Goal: Check status: Check status

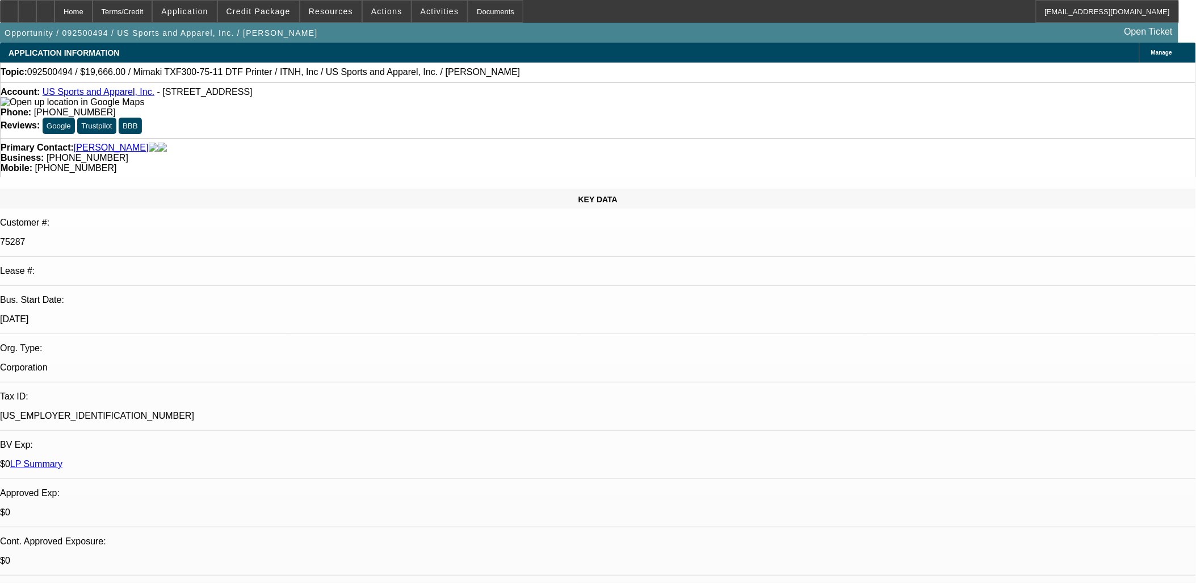
select select "0"
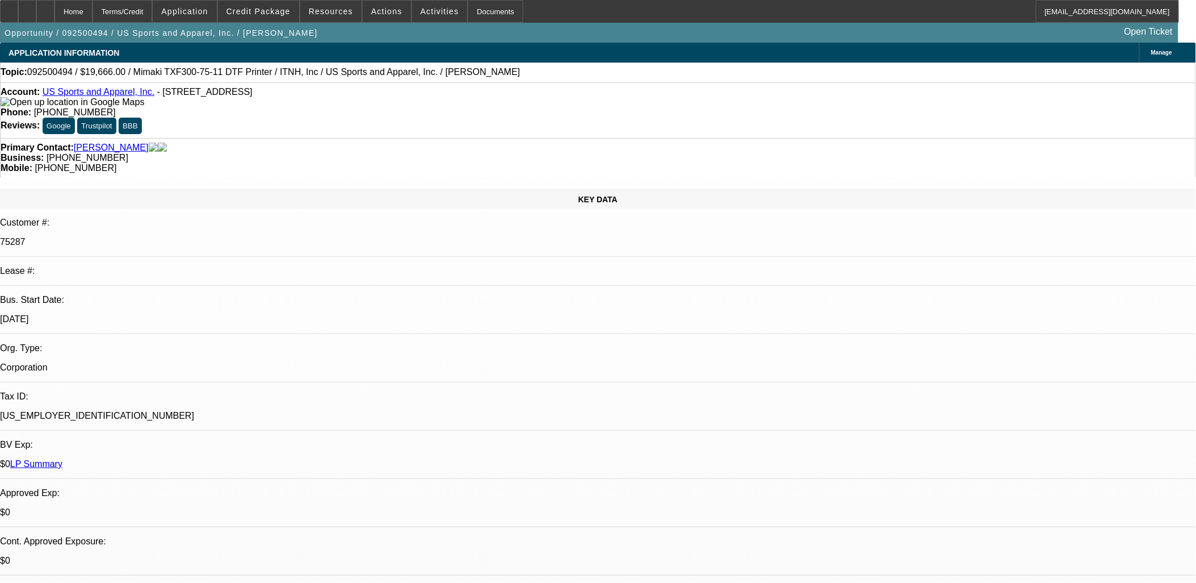
select select "0"
select select "1"
select select "6"
select select "1"
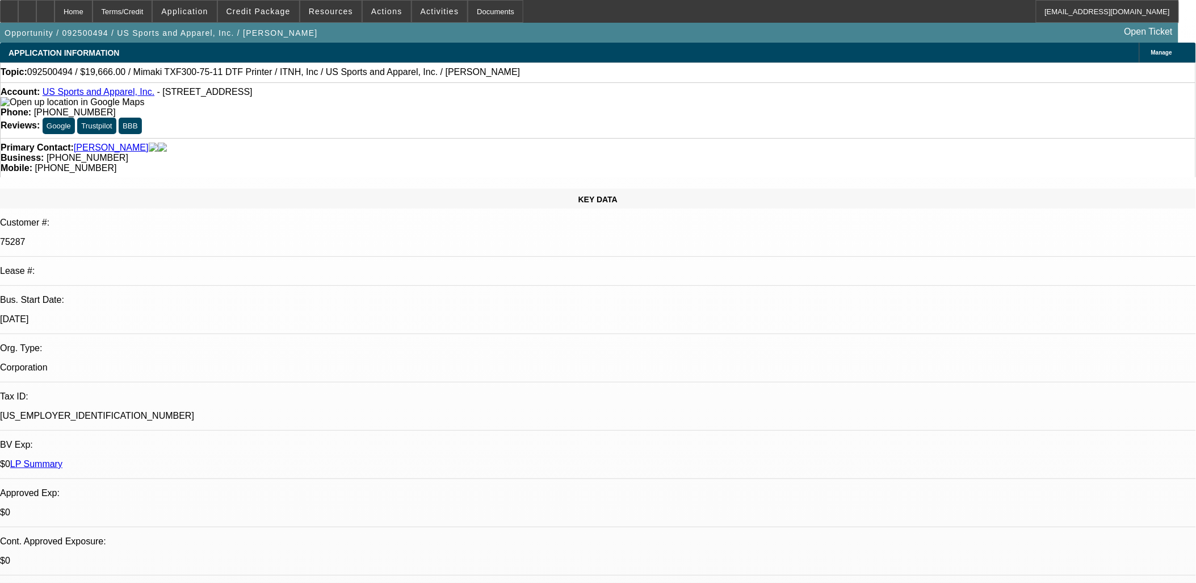
select select "2"
select select "6"
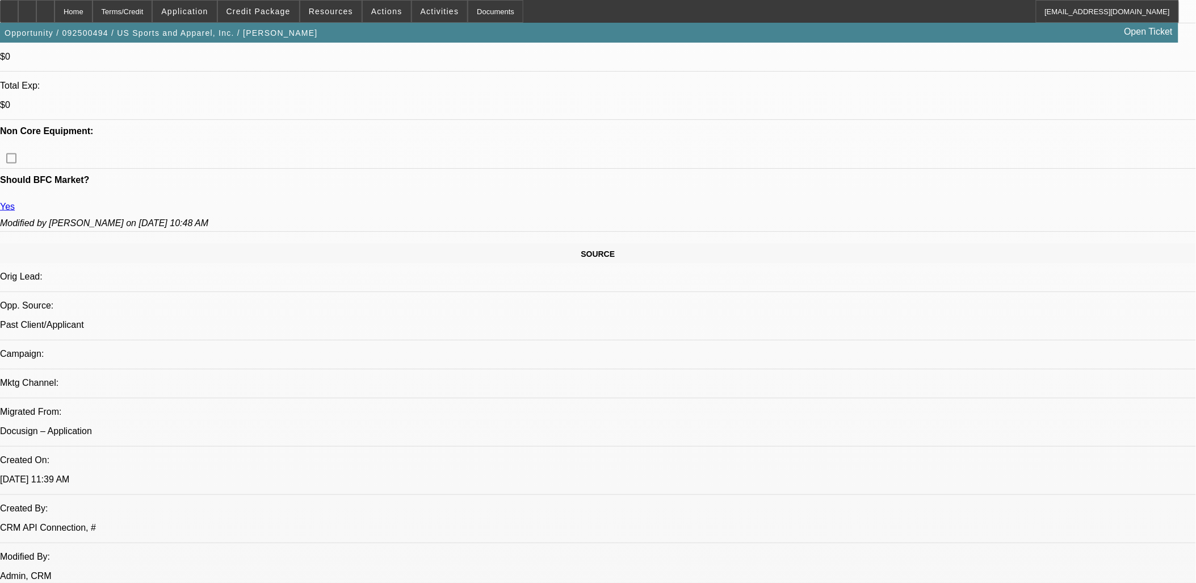
scroll to position [631, 0]
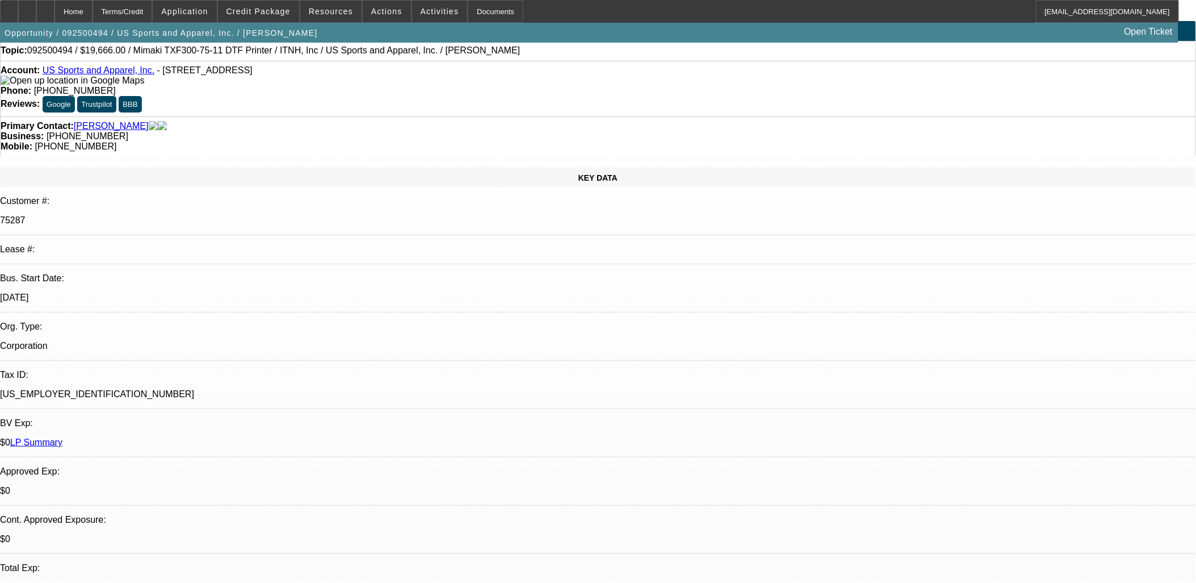
scroll to position [0, 0]
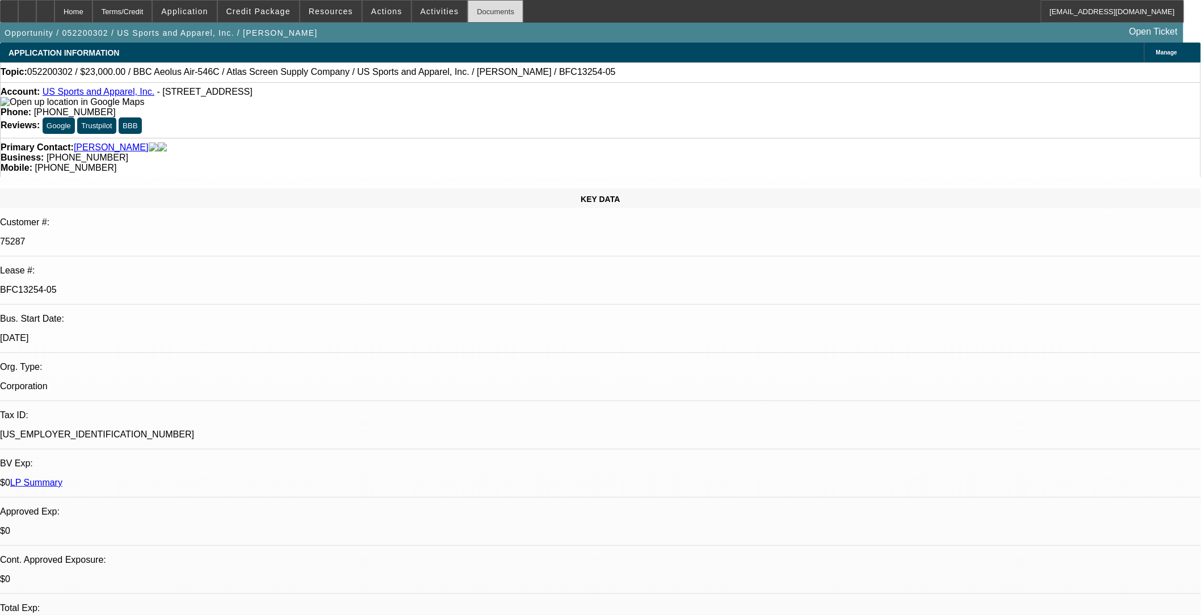
select select "0"
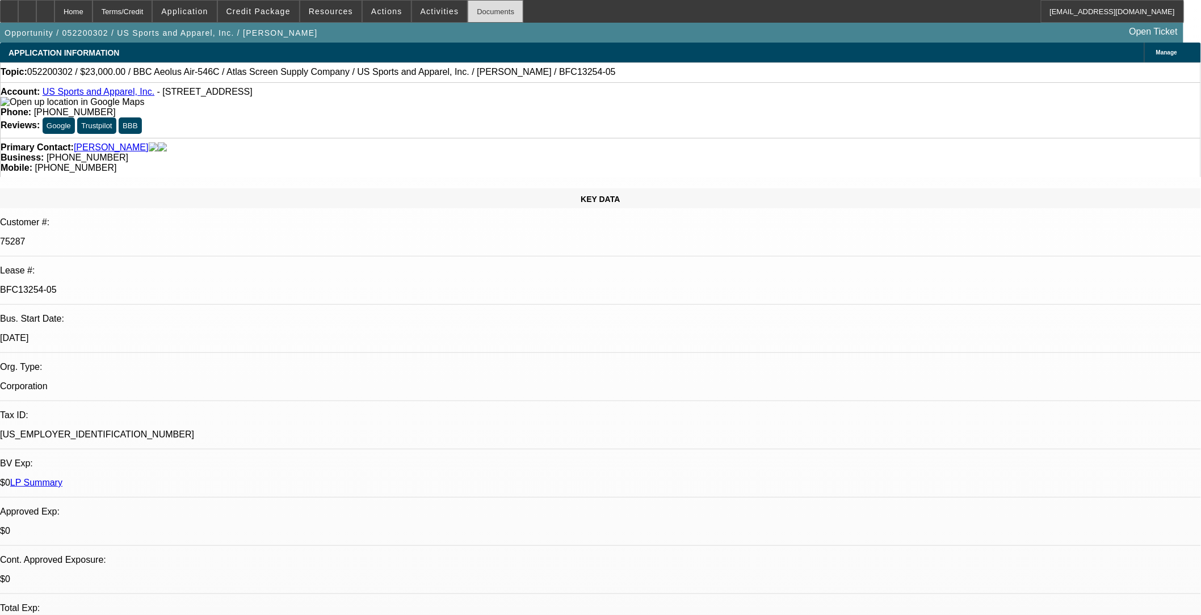
select select "0"
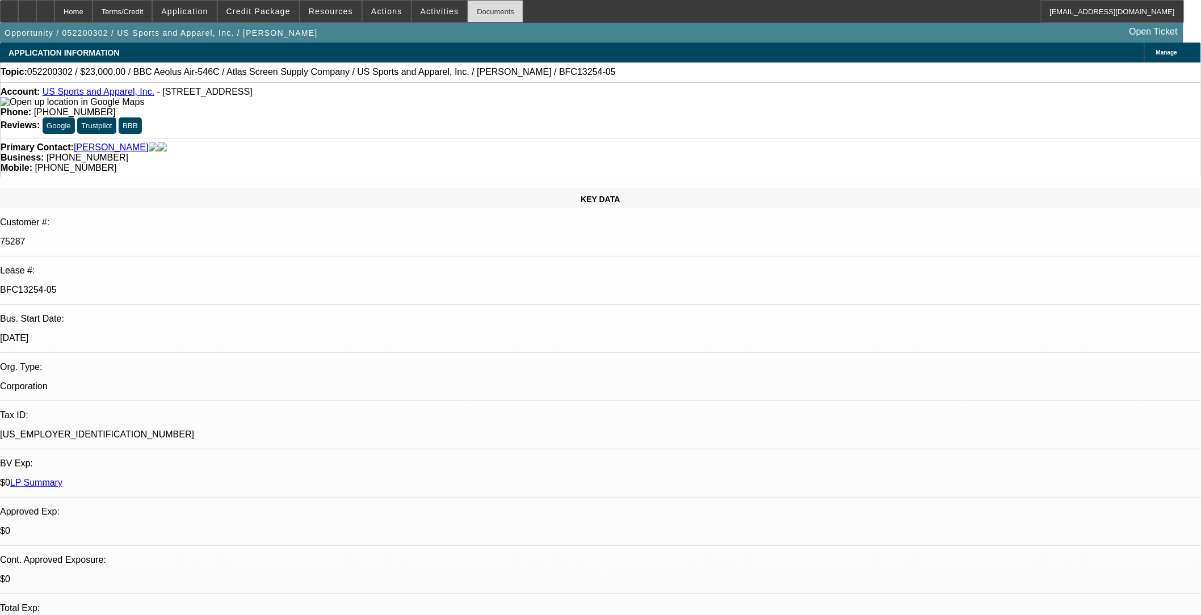
select select "0"
select select "1"
select select "6"
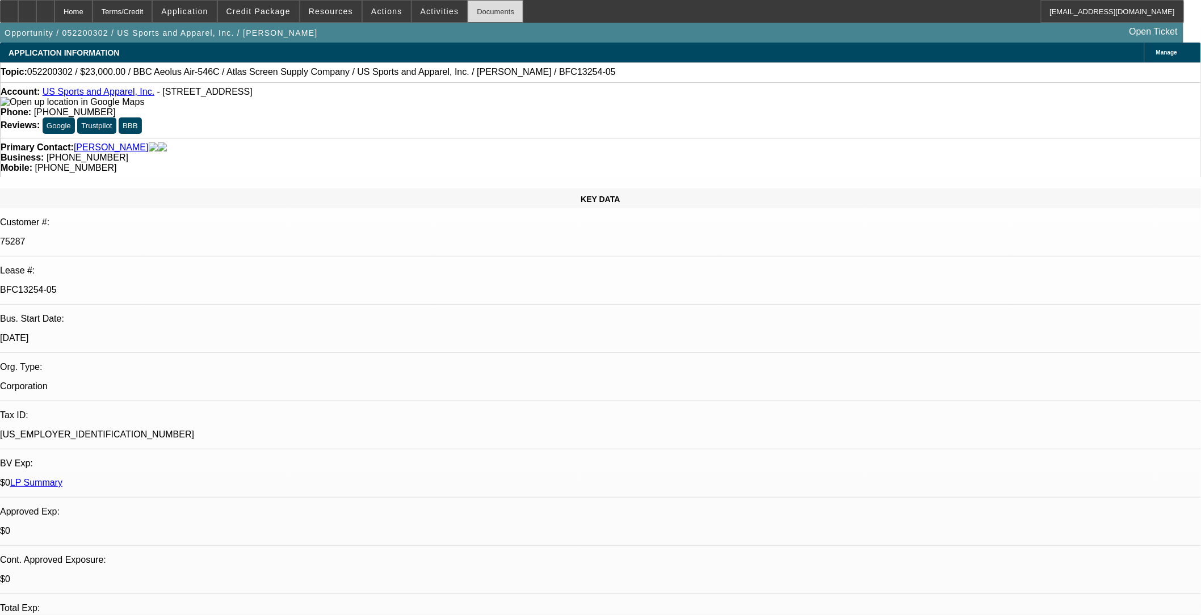
select select "1"
select select "6"
select select "1"
select select "2"
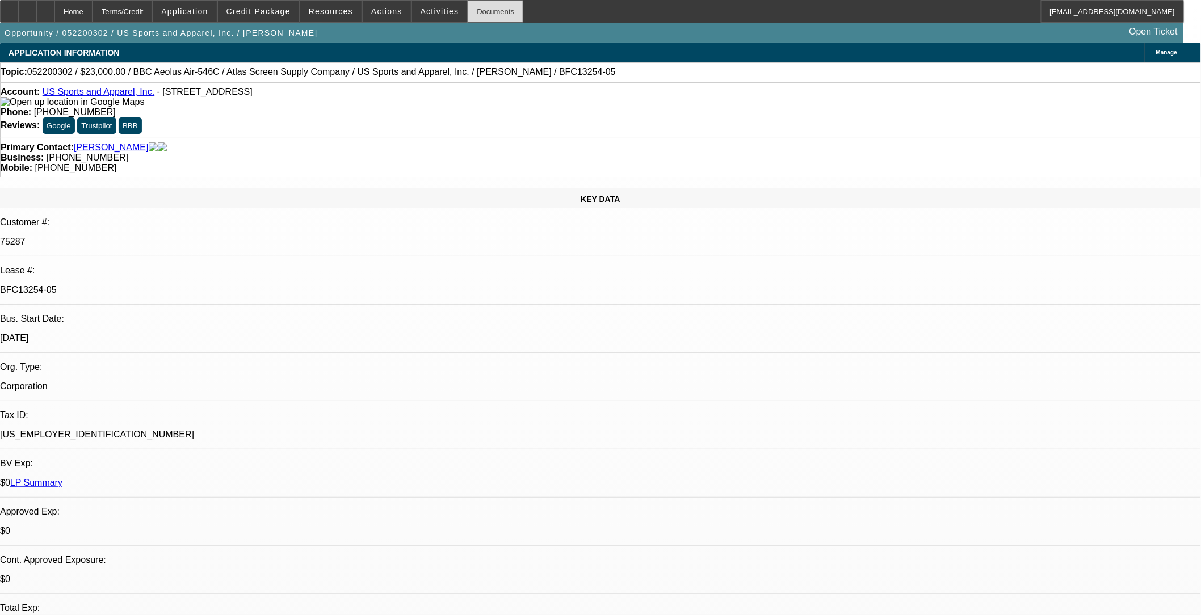
select select "6"
select select "1"
select select "2"
select select "6"
click at [483, 11] on div "Documents" at bounding box center [496, 11] width 56 height 23
